Goal: Communication & Community: Answer question/provide support

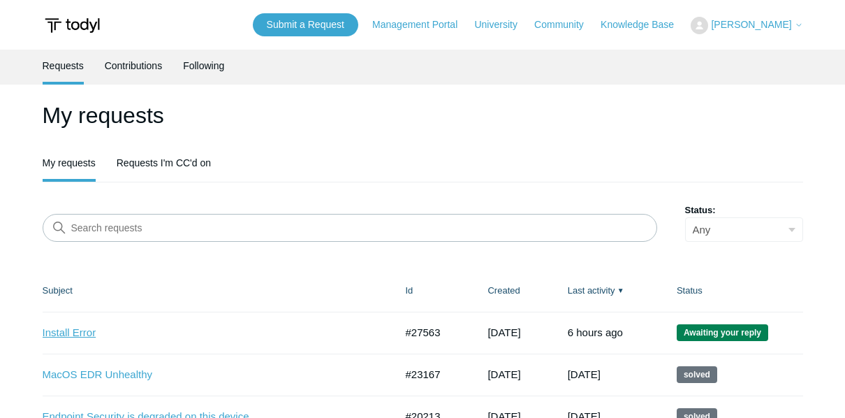
click at [95, 325] on link "Install Error" at bounding box center [209, 333] width 332 height 16
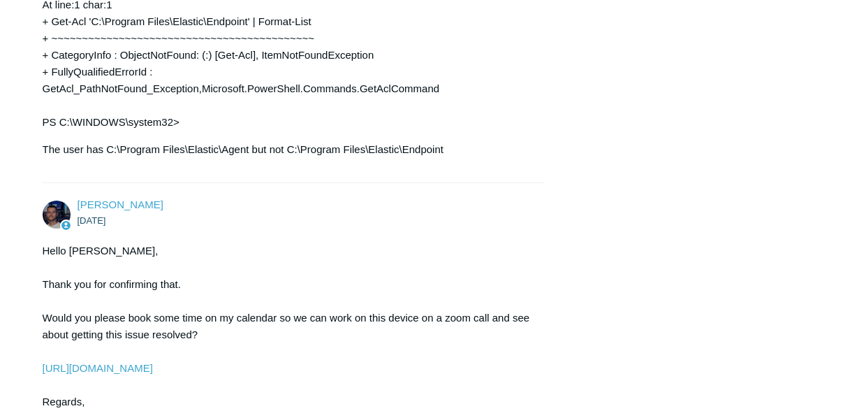
scroll to position [4650, 0]
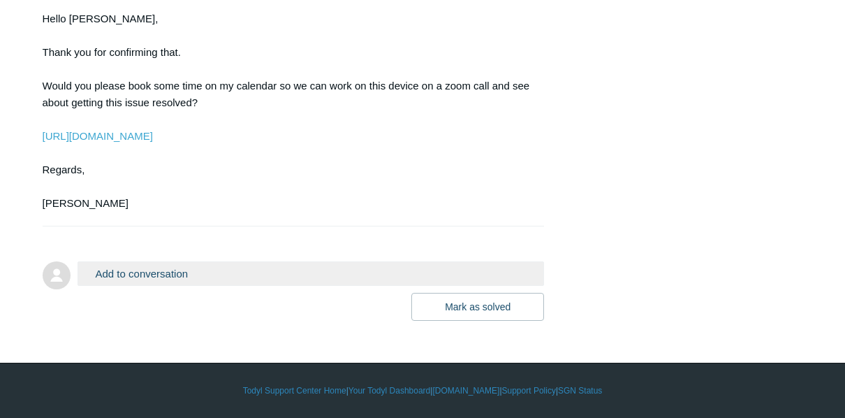
click at [431, 268] on button "Add to conversation" at bounding box center [311, 273] width 467 height 24
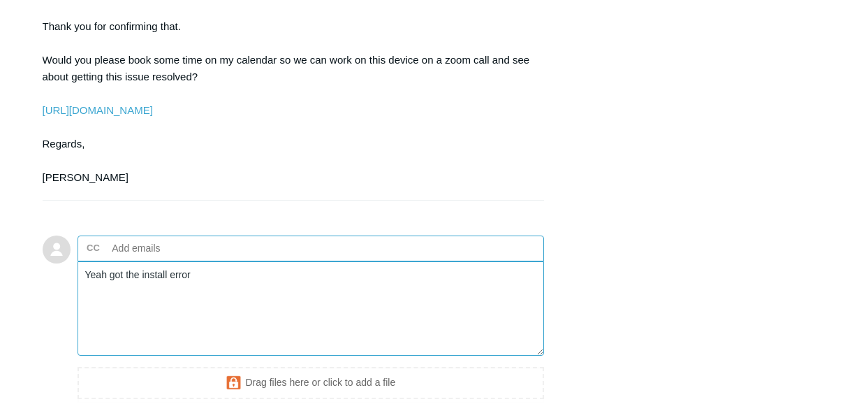
click at [309, 316] on textarea "Yeah got the install error" at bounding box center [311, 308] width 467 height 94
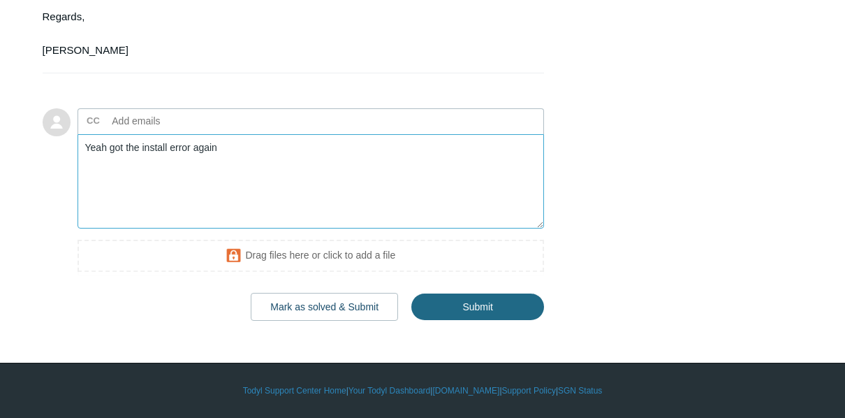
type textarea "Yeah got the install error again"
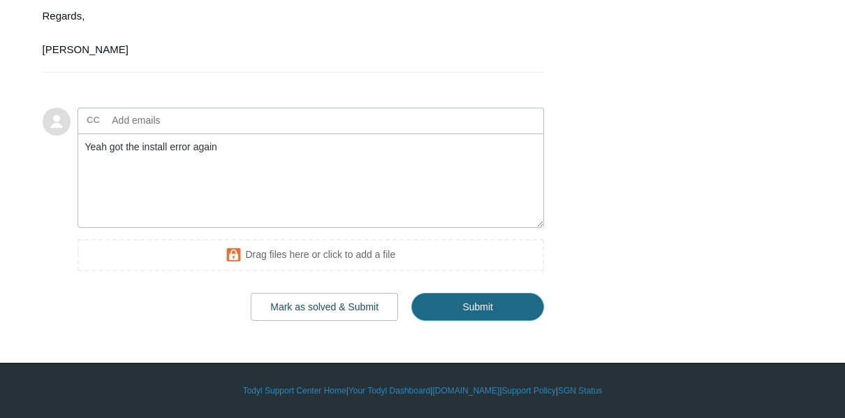
click at [515, 316] on input "Submit" at bounding box center [477, 307] width 133 height 28
